Goal: Information Seeking & Learning: Learn about a topic

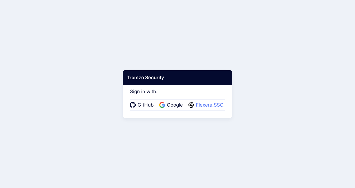
click at [201, 105] on span "Flexera SSO" at bounding box center [209, 105] width 31 height 7
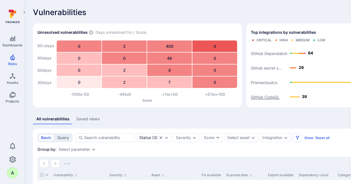
click at [269, 95] on text "GitHub CodeQL" at bounding box center [264, 97] width 29 height 5
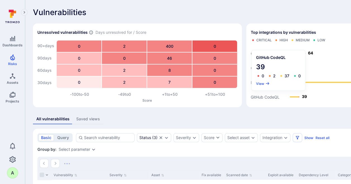
click at [259, 79] on div "GitHub CodeQL 39 0 2 37 0 View" at bounding box center [278, 70] width 54 height 40
click at [260, 85] on button "View" at bounding box center [263, 83] width 14 height 4
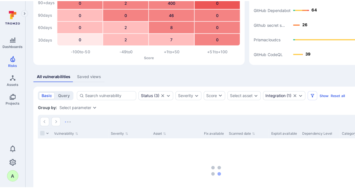
scroll to position [56, 0]
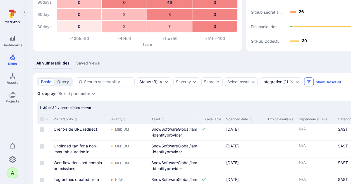
click at [307, 83] on icon "Filters" at bounding box center [308, 81] width 3 height 3
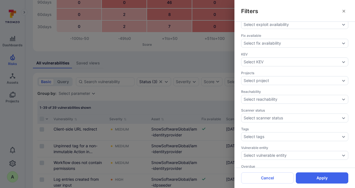
scroll to position [186, 0]
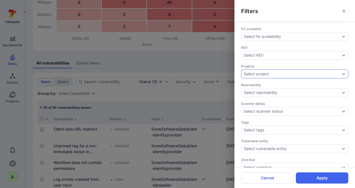
click at [293, 72] on div "Select project" at bounding box center [291, 74] width 96 height 4
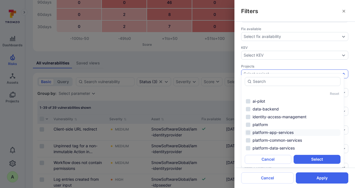
click at [275, 133] on li "platform-app-services" at bounding box center [293, 132] width 96 height 7
click at [319, 160] on button "Select" at bounding box center [316, 159] width 47 height 9
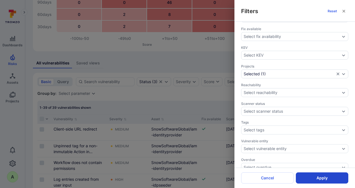
click at [321, 176] on button "Apply" at bounding box center [322, 177] width 52 height 11
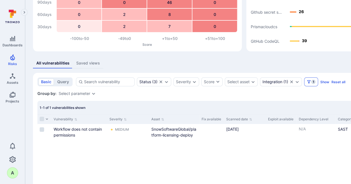
click at [309, 82] on icon "Filters" at bounding box center [308, 81] width 4 height 4
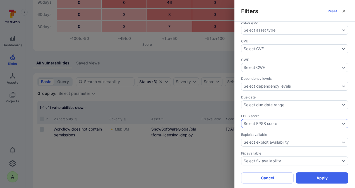
scroll to position [105, 0]
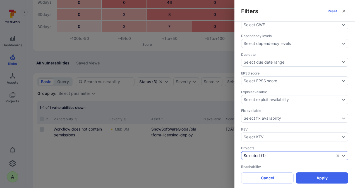
click at [342, 155] on icon "Expand dropdown" at bounding box center [343, 156] width 3 height 2
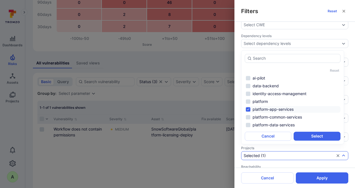
click at [273, 110] on li "platform-app-services" at bounding box center [293, 109] width 96 height 7
click at [270, 124] on li "platform-data-services" at bounding box center [293, 125] width 96 height 7
click at [310, 136] on button "Select" at bounding box center [316, 136] width 47 height 9
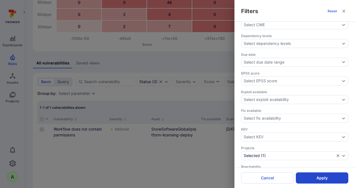
click at [314, 178] on button "Apply" at bounding box center [322, 177] width 52 height 11
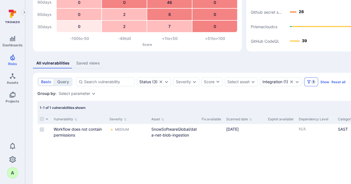
click at [309, 80] on icon "Filters" at bounding box center [308, 81] width 4 height 4
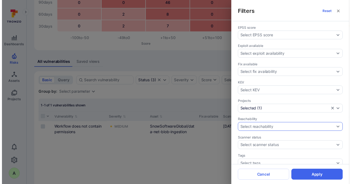
scroll to position [186, 0]
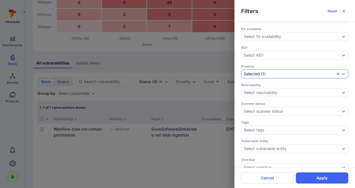
click at [342, 69] on div "Selected ( 1 )" at bounding box center [294, 73] width 107 height 9
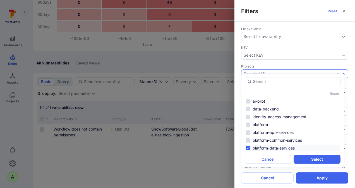
click at [278, 148] on li "platform-data-services" at bounding box center [293, 148] width 96 height 7
click at [200, 62] on div "Filters Reset Assignee Select assignee Asset context Select asset context Asset…" at bounding box center [177, 94] width 355 height 188
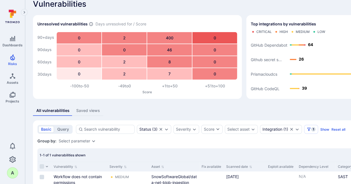
scroll to position [0, 0]
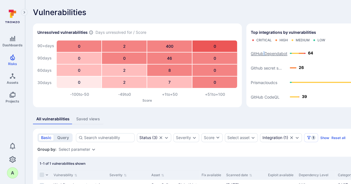
click at [264, 53] on text "GitHub Dependabot" at bounding box center [268, 53] width 37 height 5
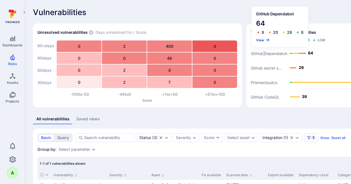
click at [259, 40] on button "View" at bounding box center [263, 40] width 14 height 4
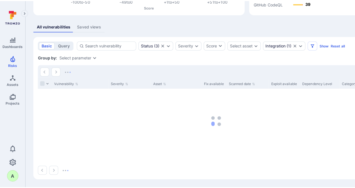
scroll to position [86, 0]
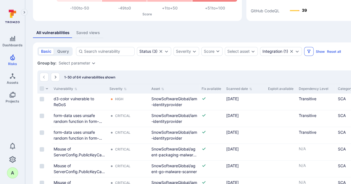
click at [308, 50] on icon "Filters" at bounding box center [308, 51] width 3 height 3
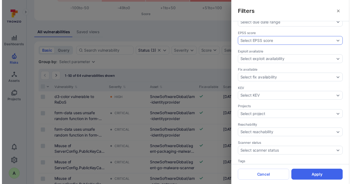
scroll to position [139, 0]
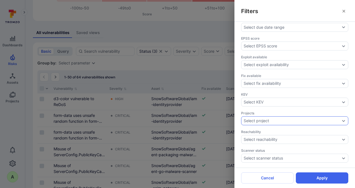
click at [319, 116] on div "Select project" at bounding box center [294, 120] width 107 height 9
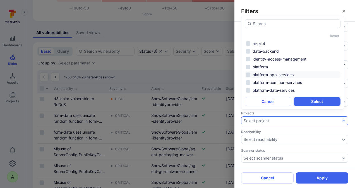
click at [267, 73] on li "platform-app-services" at bounding box center [293, 74] width 96 height 7
click at [314, 103] on button "Select" at bounding box center [316, 101] width 47 height 9
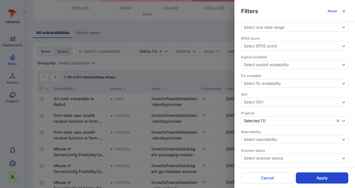
click at [323, 175] on button "Apply" at bounding box center [322, 177] width 52 height 11
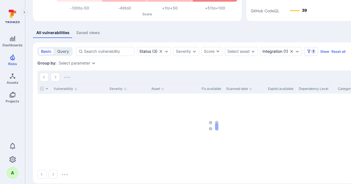
scroll to position [82, 0]
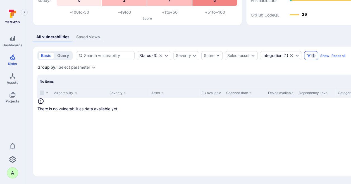
click at [311, 55] on span "1" at bounding box center [313, 55] width 4 height 4
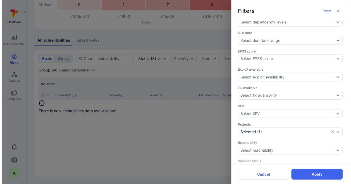
scroll to position [181, 0]
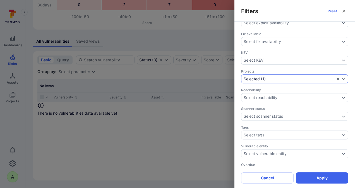
click at [283, 77] on div "Selected ( 1 )" at bounding box center [288, 79] width 91 height 4
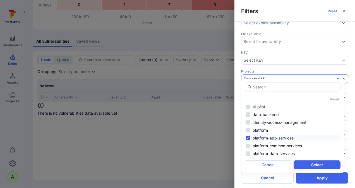
click at [262, 137] on li "platform-app-services" at bounding box center [293, 138] width 96 height 7
click at [263, 153] on li "platform-data-services" at bounding box center [293, 153] width 96 height 7
click at [320, 161] on button "Select" at bounding box center [316, 164] width 47 height 9
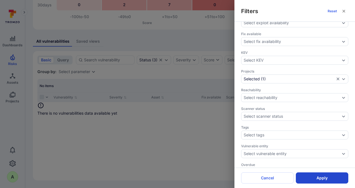
click at [317, 180] on button "Apply" at bounding box center [322, 177] width 52 height 11
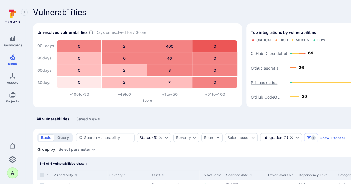
click at [262, 83] on text "Prismacloudcs" at bounding box center [263, 82] width 26 height 5
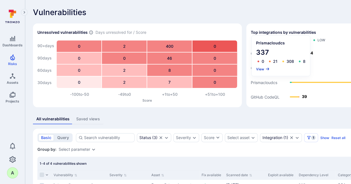
click at [259, 69] on button "View" at bounding box center [263, 69] width 14 height 4
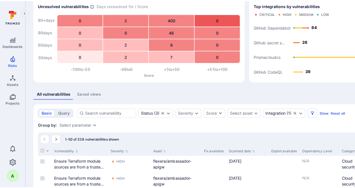
scroll to position [63, 0]
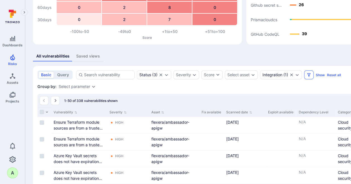
click at [309, 70] on button "Filters" at bounding box center [308, 74] width 9 height 9
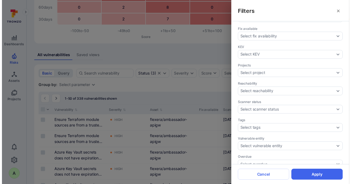
scroll to position [186, 0]
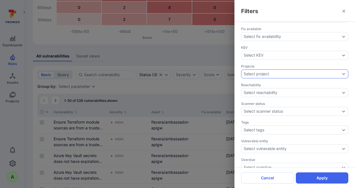
click at [342, 73] on icon "Expand dropdown" at bounding box center [343, 74] width 3 height 2
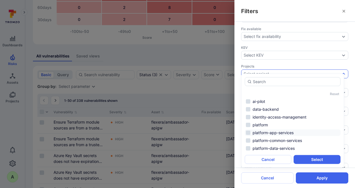
click at [279, 132] on li "platform-app-services" at bounding box center [293, 132] width 96 height 7
click at [273, 148] on li "platform-data-services" at bounding box center [293, 148] width 96 height 7
click at [310, 156] on button "Select" at bounding box center [316, 159] width 47 height 9
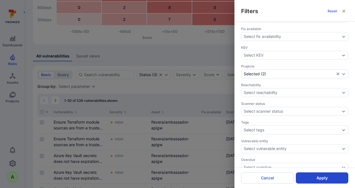
click at [324, 178] on button "Apply" at bounding box center [322, 177] width 52 height 11
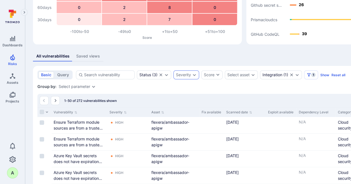
click at [193, 75] on icon "Expand dropdown" at bounding box center [194, 75] width 3 height 2
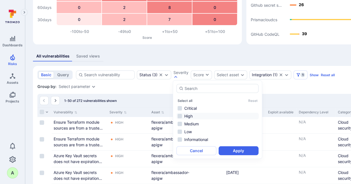
click at [187, 116] on li "High" at bounding box center [217, 116] width 82 height 7
click at [187, 107] on li "Critical" at bounding box center [217, 108] width 82 height 7
click at [241, 153] on button "Apply" at bounding box center [238, 150] width 40 height 9
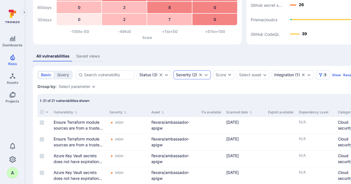
click at [205, 74] on icon "Expand dropdown" at bounding box center [206, 75] width 4 height 4
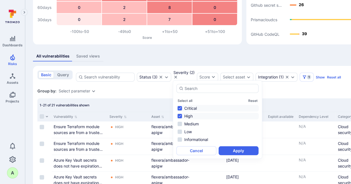
click at [190, 108] on li "Critical" at bounding box center [217, 108] width 82 height 7
click at [231, 148] on button "Apply" at bounding box center [238, 150] width 40 height 9
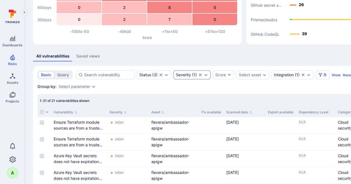
click at [205, 73] on icon "Expand dropdown" at bounding box center [205, 75] width 4 height 4
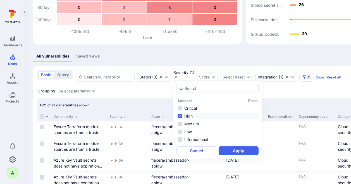
click at [181, 116] on li "High" at bounding box center [217, 116] width 82 height 7
click at [180, 106] on li "Critical" at bounding box center [217, 108] width 82 height 7
click at [243, 150] on button "Apply" at bounding box center [238, 150] width 40 height 9
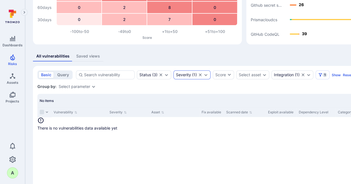
click at [203, 76] on icon "Expand dropdown" at bounding box center [205, 75] width 4 height 4
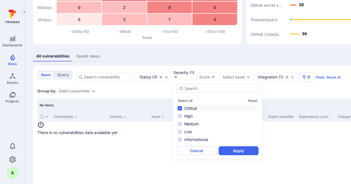
click at [186, 109] on li "Critical" at bounding box center [217, 108] width 82 height 7
click at [187, 116] on li "High" at bounding box center [217, 116] width 82 height 7
click at [184, 116] on li "High" at bounding box center [217, 116] width 82 height 7
click at [187, 123] on li "Medium" at bounding box center [217, 123] width 82 height 7
click at [237, 153] on button "Apply" at bounding box center [238, 150] width 40 height 9
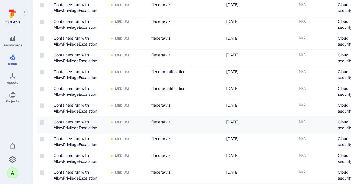
scroll to position [265, 0]
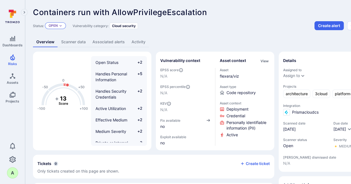
click at [62, 26] on div "Open" at bounding box center [55, 25] width 21 height 7
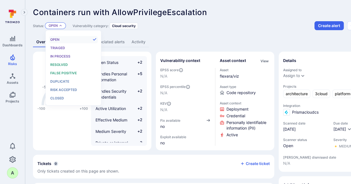
scroll to position [4, 0]
click at [59, 72] on span "False positive" at bounding box center [63, 73] width 26 height 4
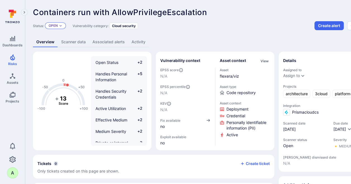
click at [61, 25] on icon "Expand dropdown" at bounding box center [60, 25] width 3 height 3
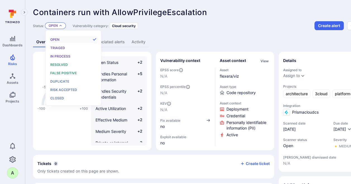
scroll to position [4, 0]
click at [60, 64] on span "Resolved" at bounding box center [59, 64] width 18 height 4
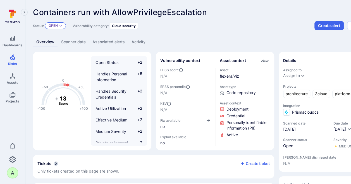
click at [60, 26] on icon "Expand dropdown" at bounding box center [60, 25] width 3 height 3
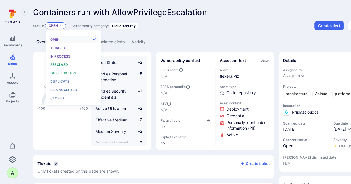
scroll to position [4, 0]
click at [59, 65] on span "Resolved" at bounding box center [59, 64] width 18 height 4
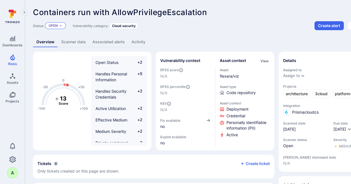
click at [56, 25] on p "Open" at bounding box center [53, 25] width 9 height 4
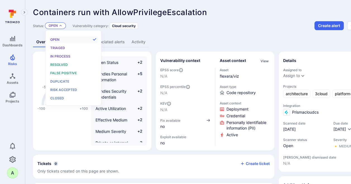
scroll to position [4, 0]
click at [59, 64] on span "Resolved" at bounding box center [59, 64] width 18 height 4
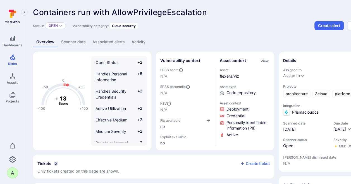
click at [61, 22] on div "Status: Open" at bounding box center [49, 25] width 33 height 9
click at [60, 27] on icon "Expand dropdown" at bounding box center [60, 25] width 3 height 3
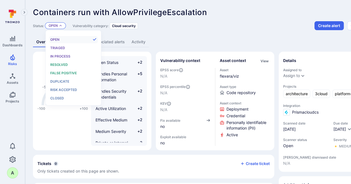
scroll to position [4, 0]
click at [62, 64] on span "Resolved" at bounding box center [59, 64] width 18 height 4
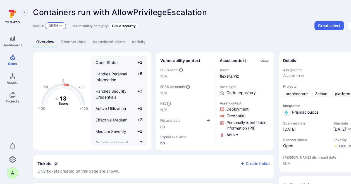
click at [59, 27] on div "Open" at bounding box center [55, 25] width 21 height 7
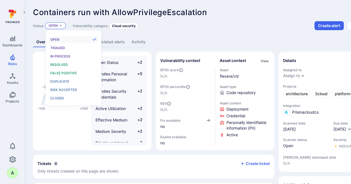
scroll to position [4, 0]
click at [62, 64] on span "Resolved" at bounding box center [59, 64] width 18 height 4
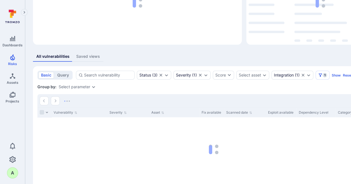
scroll to position [63, 0]
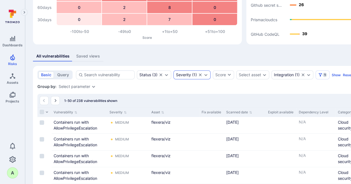
click at [206, 73] on icon "Expand dropdown" at bounding box center [205, 75] width 4 height 4
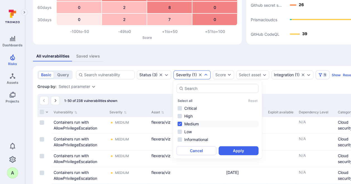
click at [241, 54] on div "All vulnerabilities Saved views" at bounding box center [213, 56] width 361 height 10
